Goal: Find specific page/section: Find specific page/section

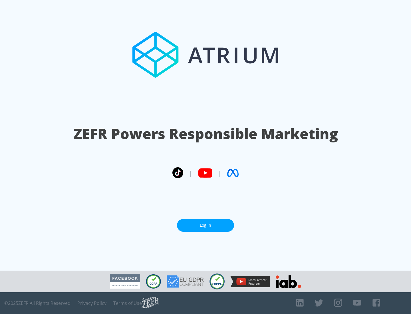
click at [206, 223] on link "Log In" at bounding box center [205, 225] width 57 height 13
